Goal: Ask a question

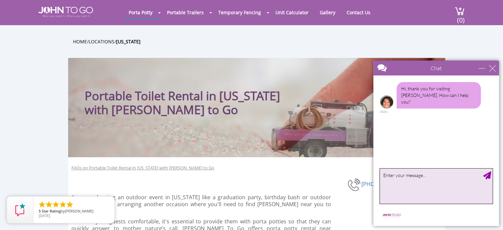
click at [422, 181] on textarea "type your message" at bounding box center [436, 186] width 113 height 35
type textarea "how much to rent one [PERSON_NAME] for one day?"
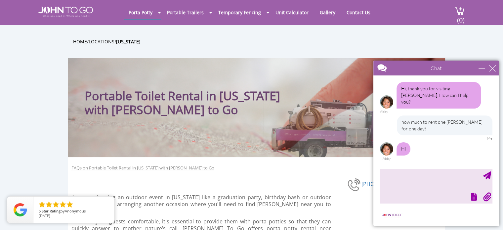
click at [439, 116] on div "how much to rent one [PERSON_NAME] for one day?" at bounding box center [445, 126] width 96 height 20
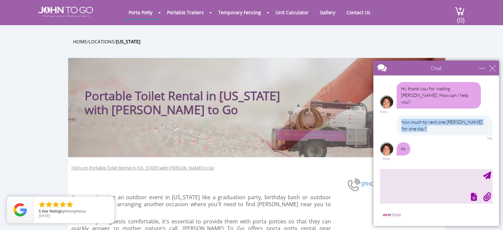
click at [439, 116] on div "how much to rent one [PERSON_NAME] for one day?" at bounding box center [445, 126] width 96 height 20
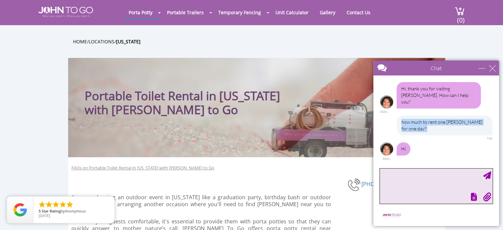
click at [405, 182] on textarea "type your message" at bounding box center [436, 186] width 113 height 35
paste textarea "how much to rent one [PERSON_NAME] for one day?"
type textarea "how much to rent one [PERSON_NAME] for one day?"
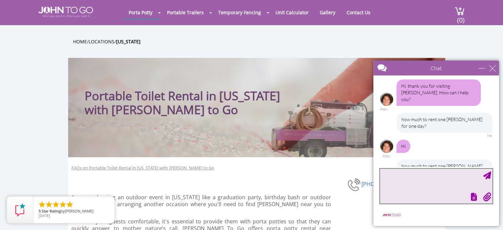
scroll to position [36, 0]
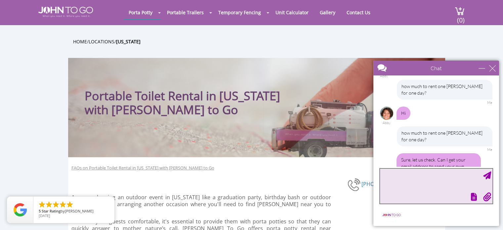
click at [429, 172] on textarea "type your message" at bounding box center [436, 186] width 113 height 35
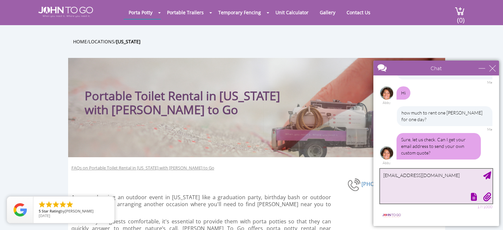
type textarea "[EMAIL_ADDRESS][DOMAIN_NAME]"
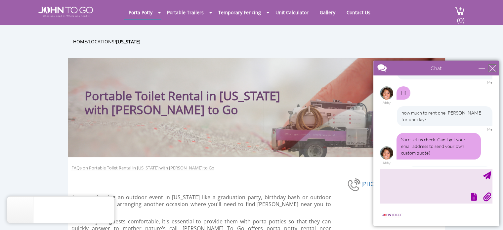
click at [492, 67] on div "close" at bounding box center [493, 68] width 7 height 7
type input "Continue Chat"
type input "End Chat"
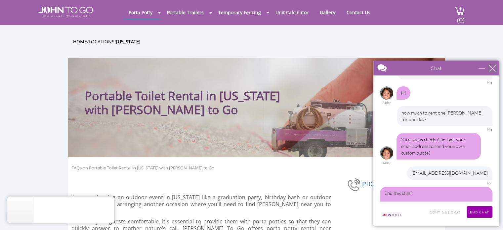
scroll to position [66, 0]
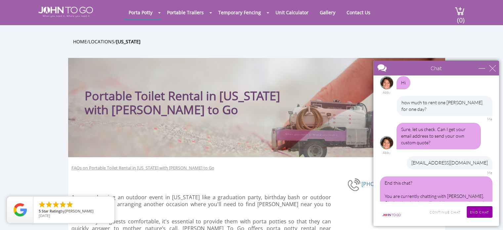
click at [450, 176] on div "End this chat? You are currently chatting with [PERSON_NAME]. Closing the chat …" at bounding box center [436, 196] width 113 height 40
drag, startPoint x: 495, startPoint y: 68, endPoint x: 825, endPoint y: 131, distance: 335.7
click at [495, 68] on div "close" at bounding box center [493, 68] width 7 height 7
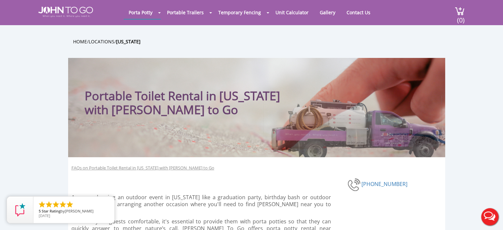
scroll to position [0, 0]
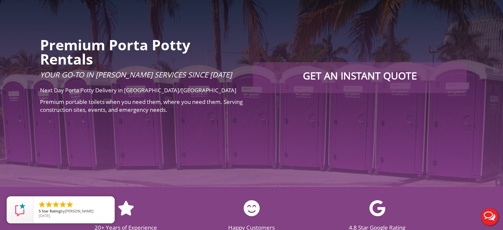
scroll to position [99, 0]
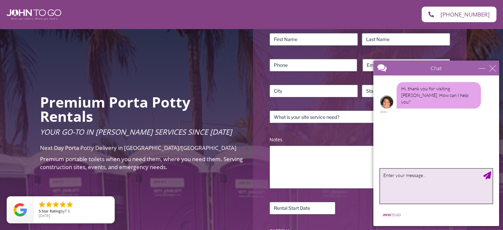
click at [433, 179] on textarea "type your message" at bounding box center [436, 186] width 113 height 35
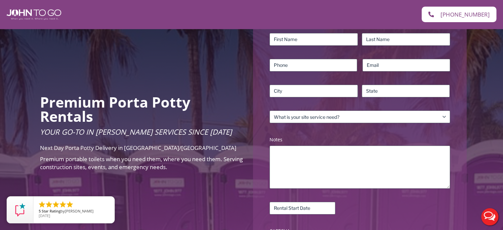
scroll to position [0, 0]
